Goal: Task Accomplishment & Management: Complete application form

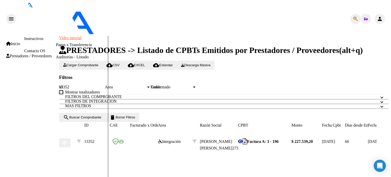
type input "$ 0,00"
click at [80, 63] on span "Cargar Comprobante" at bounding box center [80, 65] width 35 height 4
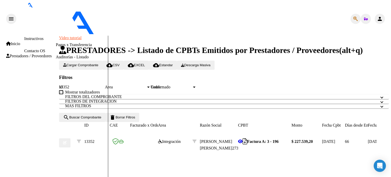
type input "202508"
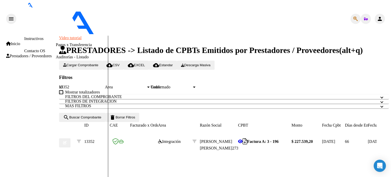
type input "[DATE]"
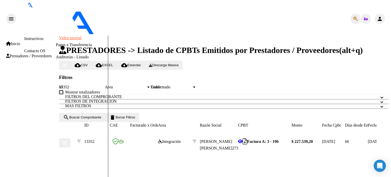
type input "Planillas asistencia [DATE] Escuela"
type input "C:\fakepath\Omint [DATE] Transporte a Escuela [PERSON_NAME].pdf"
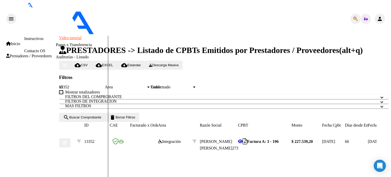
type input "$ 0,00"
click at [91, 63] on span "Cargar Comprobante" at bounding box center [80, 65] width 35 height 4
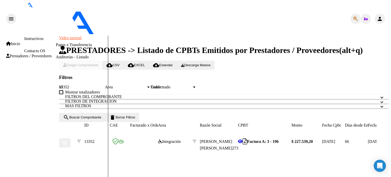
scroll to position [119, 0]
type input "202508"
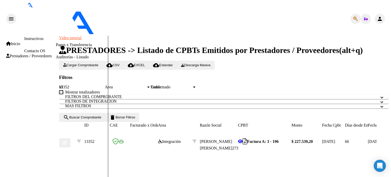
type input "[DATE]"
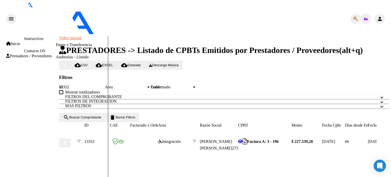
type input "planilla de asistencia [DATE] Rehabilitacion"
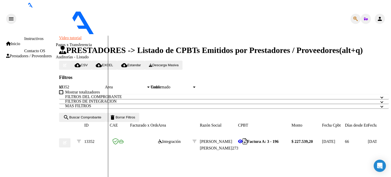
type input "C:\fakepath\Omint [DATE] Transporte a Escuela [PERSON_NAME].pdf"
type input "$ 0,00"
click at [90, 63] on span "Cargar Comprobante" at bounding box center [80, 65] width 35 height 4
